Goal: Use online tool/utility: Utilize a website feature to perform a specific function

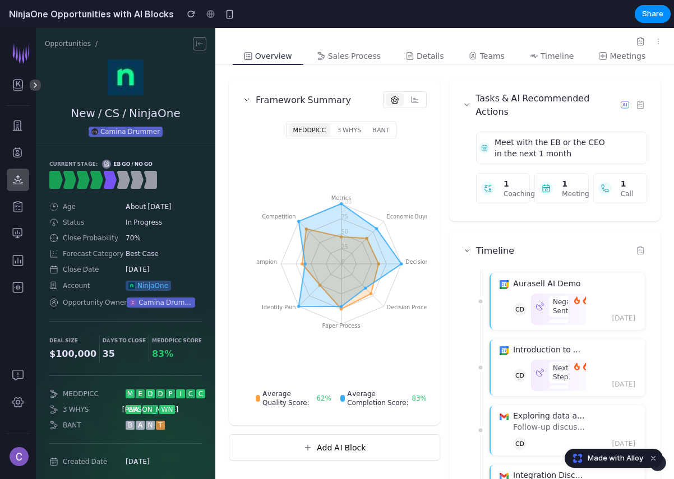
click at [313, 253] on icon at bounding box center [350, 255] width 103 height 103
click at [291, 232] on icon "Metrics Economic Buyer Decision Criteria Decision Process Paper Process Identif…" at bounding box center [341, 264] width 171 height 224
click at [284, 222] on div at bounding box center [284, 222] width 0 height 0
click at [257, 209] on icon "Metrics Economic Buyer Decision Criteria Decision Process Paper Process Identif…" at bounding box center [341, 264] width 171 height 224
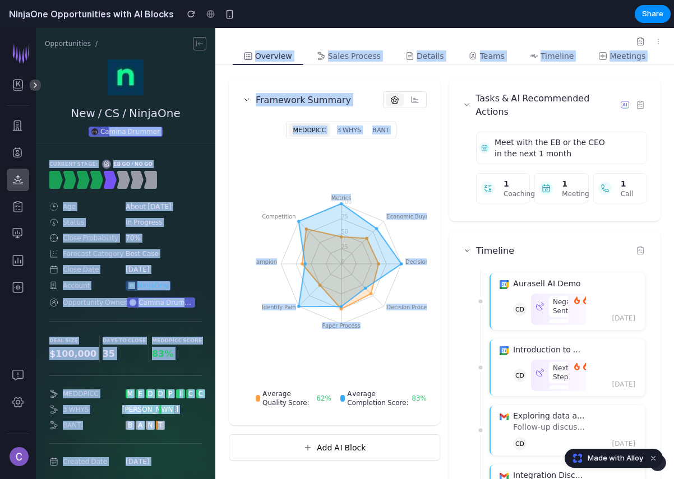
drag, startPoint x: 110, startPoint y: 129, endPoint x: 234, endPoint y: 142, distance: 124.5
click at [234, 142] on div "Opportunities / New / CS / NinjaOne CD Camina Drummer Current Stage: EB Go / No…" at bounding box center [355, 318] width 638 height 580
click at [136, 83] on img at bounding box center [126, 77] width 36 height 36
click at [636, 39] on icon at bounding box center [640, 41] width 9 height 9
click at [654, 43] on icon "button" at bounding box center [658, 41] width 9 height 9
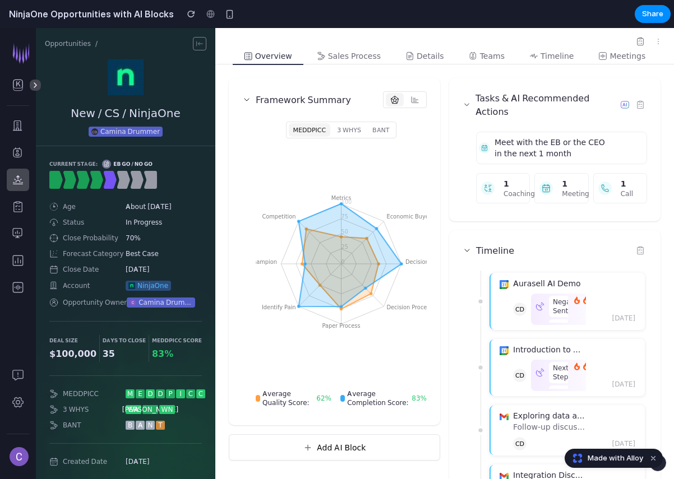
click at [413, 145] on div "MEDDPICC 3 WHYS BANT Metrics Economic Buyer Decision Criteria Decision Process …" at bounding box center [334, 264] width 184 height 295
click at [187, 15] on div "button" at bounding box center [191, 14] width 8 height 8
click at [599, 455] on span "Made with Alloy" at bounding box center [614, 458] width 55 height 11
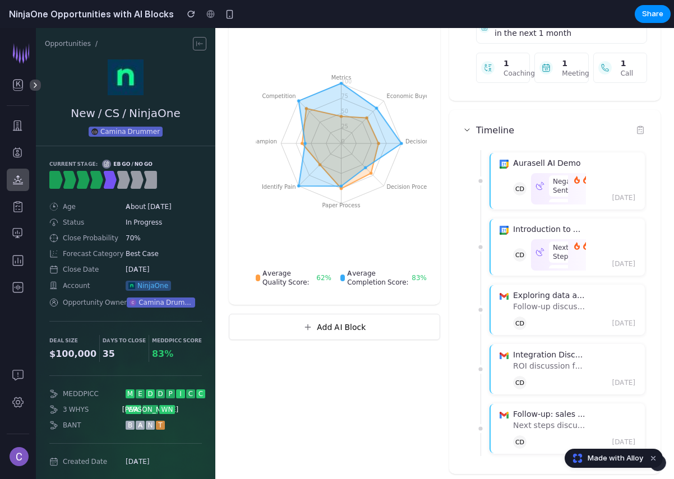
scroll to position [129, 0]
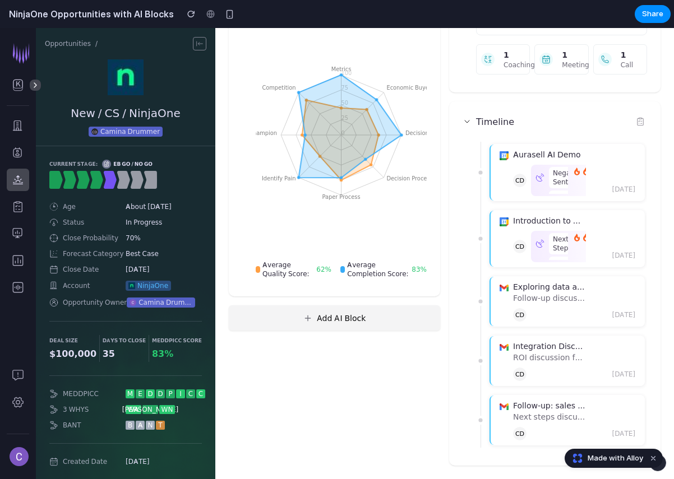
click at [309, 308] on button "Add AI Block" at bounding box center [334, 317] width 211 height 25
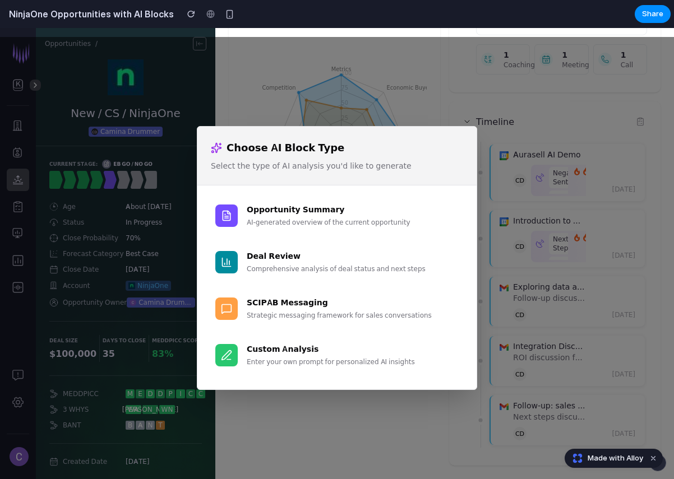
click at [299, 89] on div "Choose AI Block Type Select the type of AI analysis you'd like to generate Oppo…" at bounding box center [337, 258] width 674 height 442
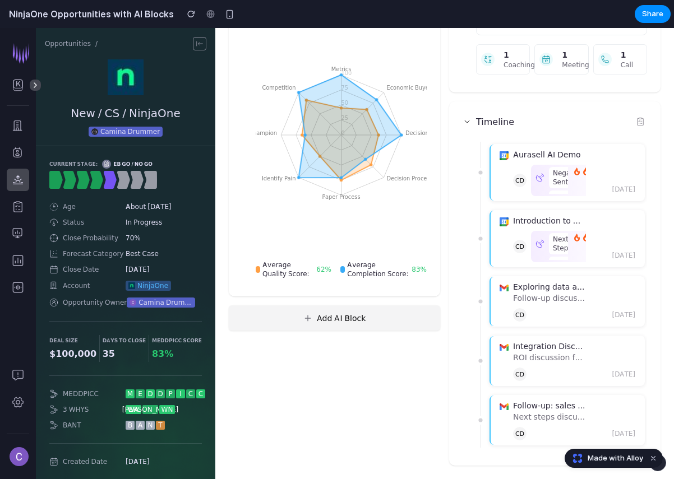
click at [330, 330] on button "Add AI Block" at bounding box center [334, 317] width 211 height 25
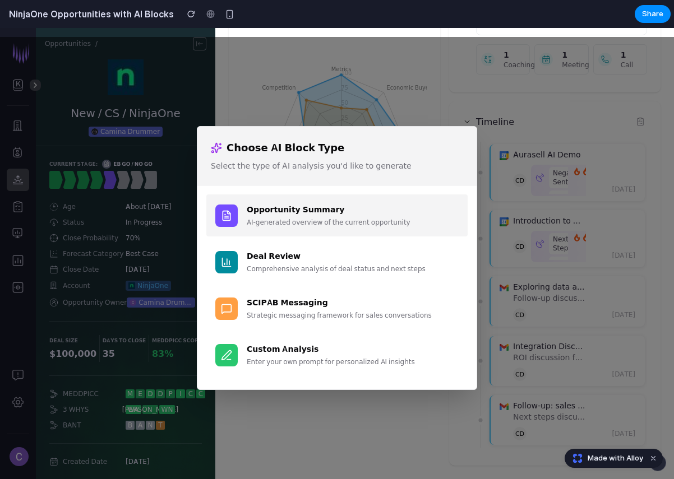
click at [296, 217] on div "AI-generated overview of the current opportunity" at bounding box center [353, 222] width 212 height 10
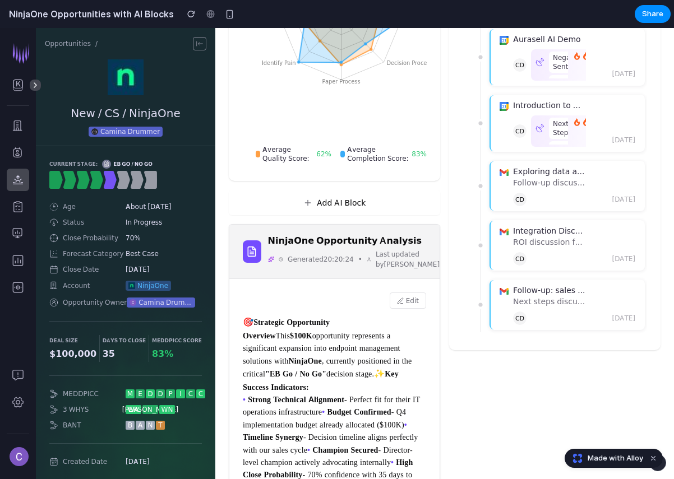
scroll to position [189, 0]
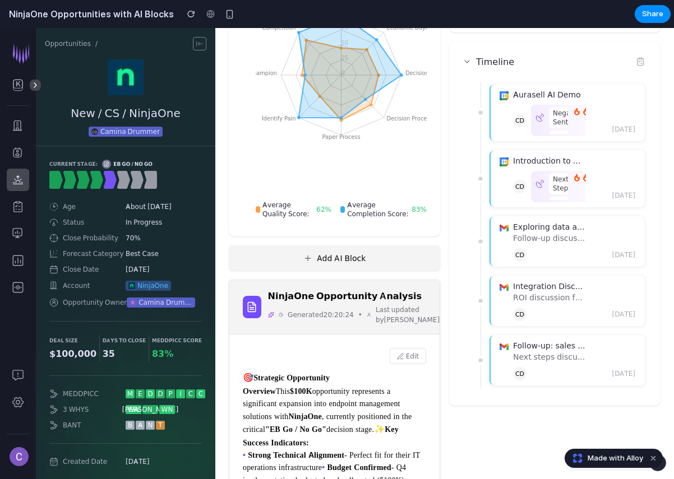
click at [353, 262] on button "Add AI Block" at bounding box center [334, 257] width 211 height 25
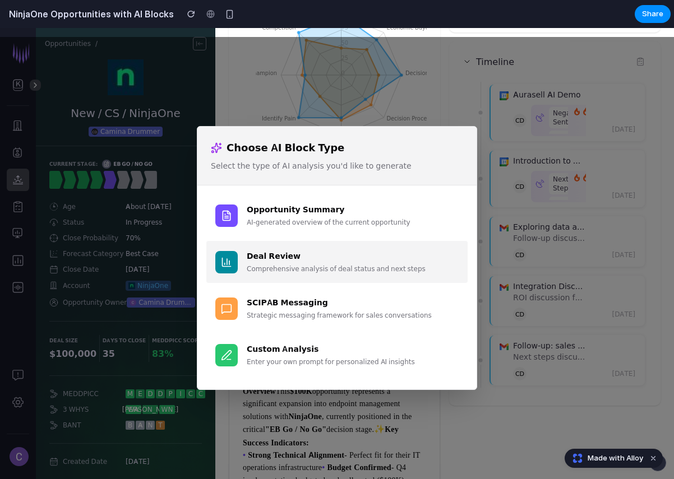
click at [321, 266] on div "Comprehensive analysis of deal status and next steps" at bounding box center [353, 269] width 212 height 10
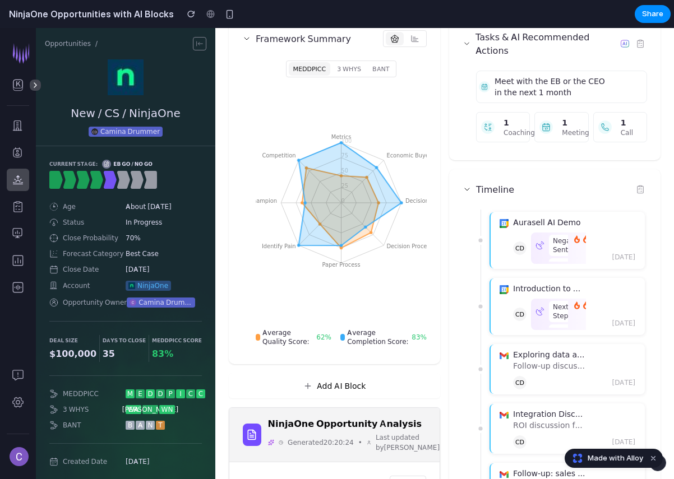
scroll to position [115, 0]
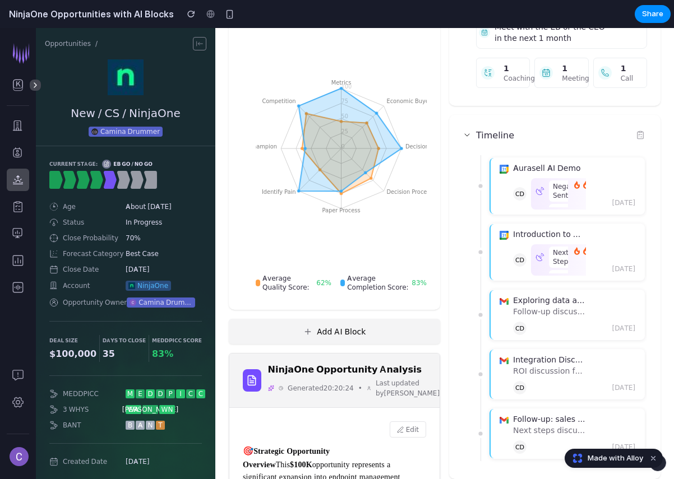
click at [332, 336] on button "Add AI Block" at bounding box center [334, 331] width 211 height 25
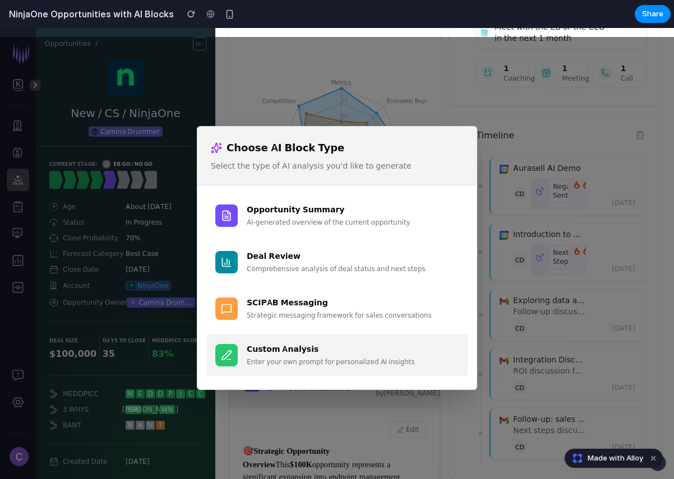
click at [313, 358] on div "Enter your own prompt for personalized AI insights" at bounding box center [353, 362] width 212 height 10
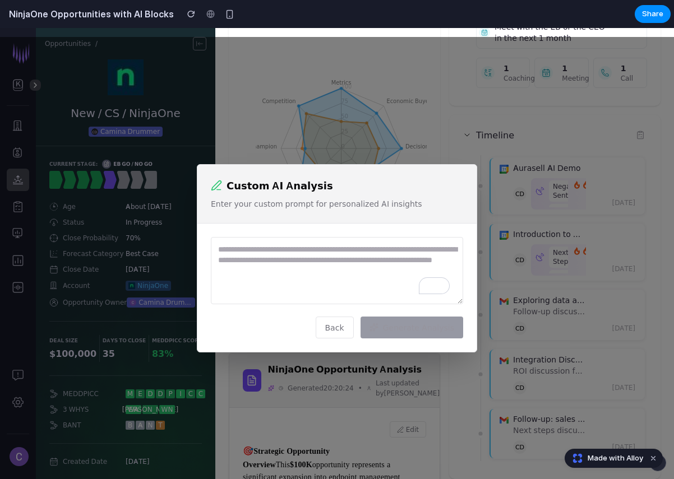
click at [330, 331] on button "Back" at bounding box center [335, 328] width 38 height 22
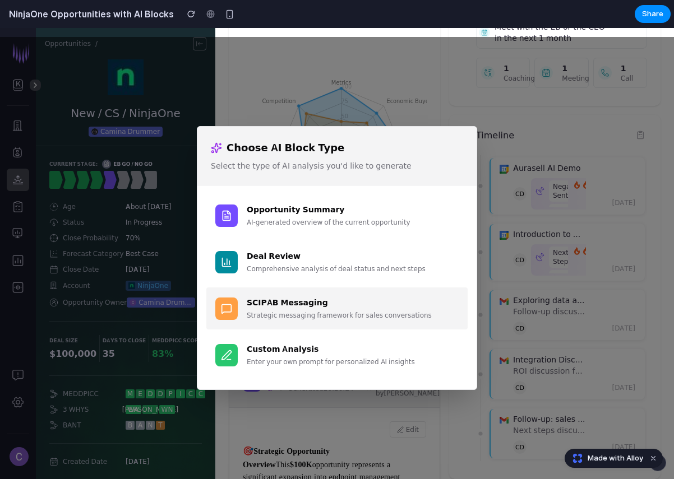
click at [306, 308] on div "SCIPAB Messaging" at bounding box center [353, 303] width 212 height 12
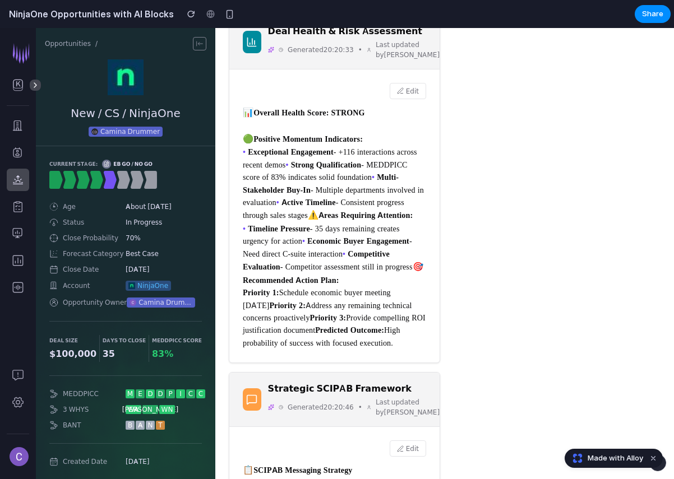
scroll to position [400, 0]
